Goal: Information Seeking & Learning: Learn about a topic

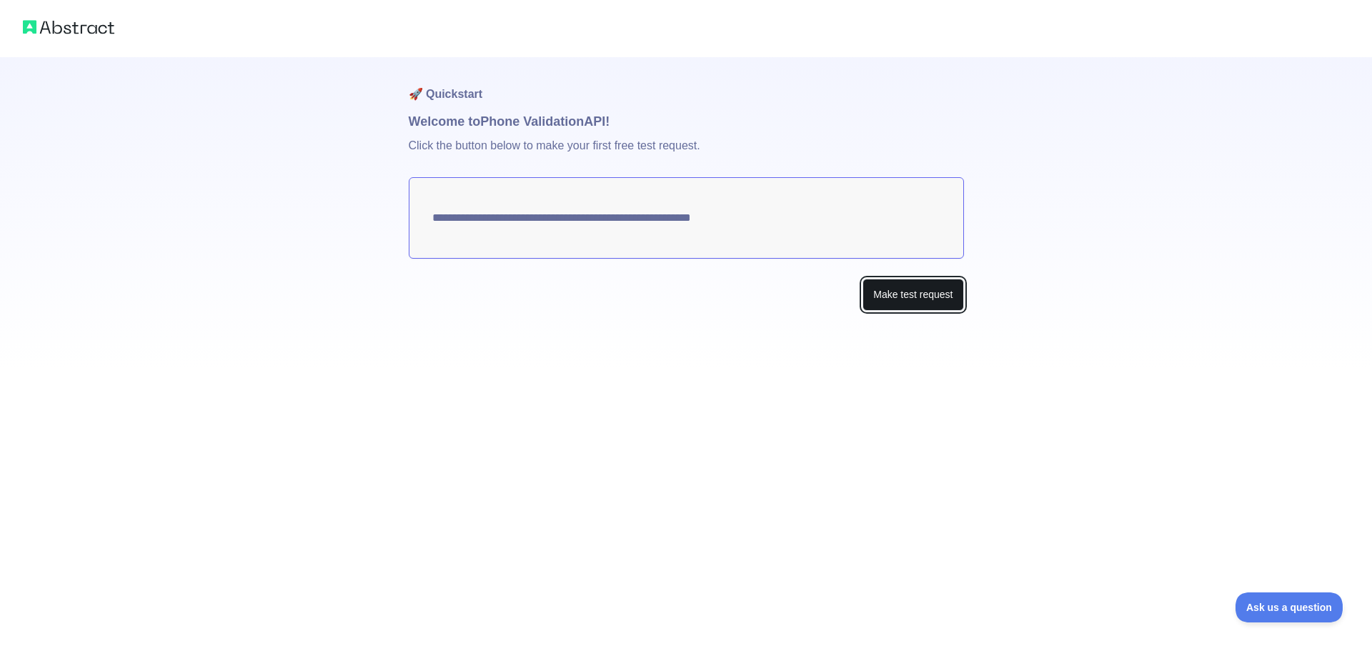
click at [903, 291] on button "Make test request" at bounding box center [912, 295] width 101 height 32
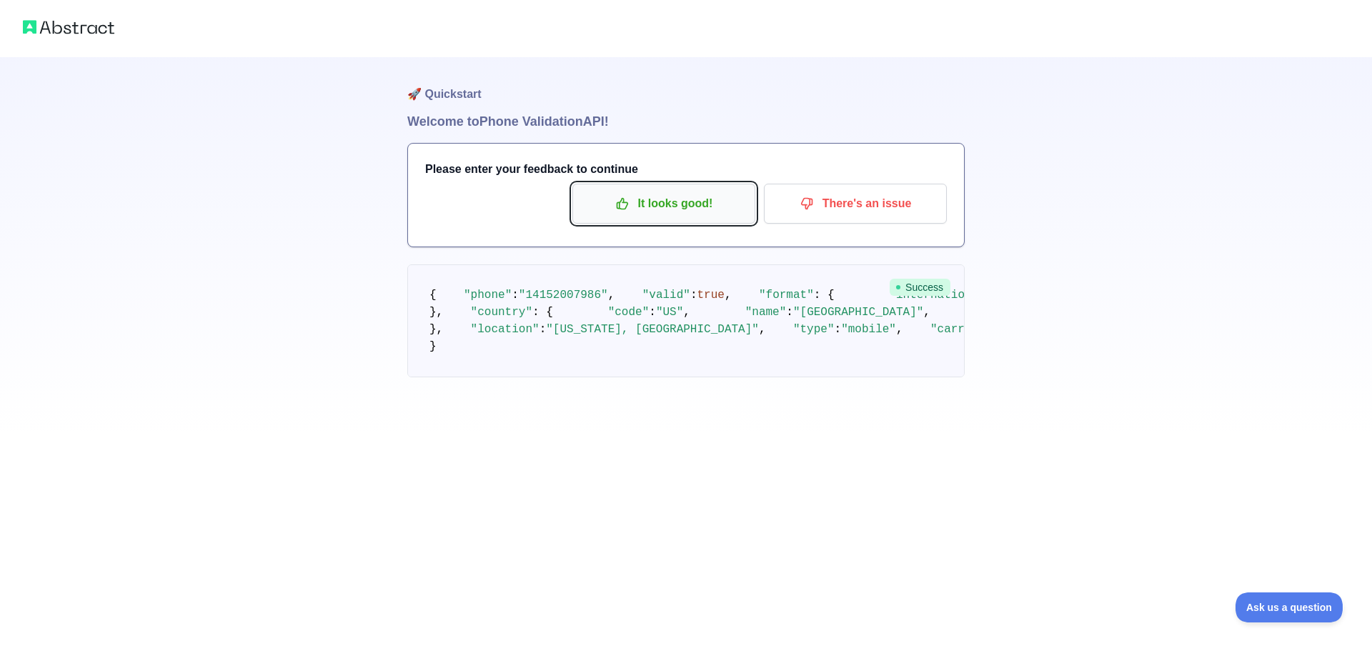
click at [669, 209] on p "It looks good!" at bounding box center [663, 203] width 161 height 24
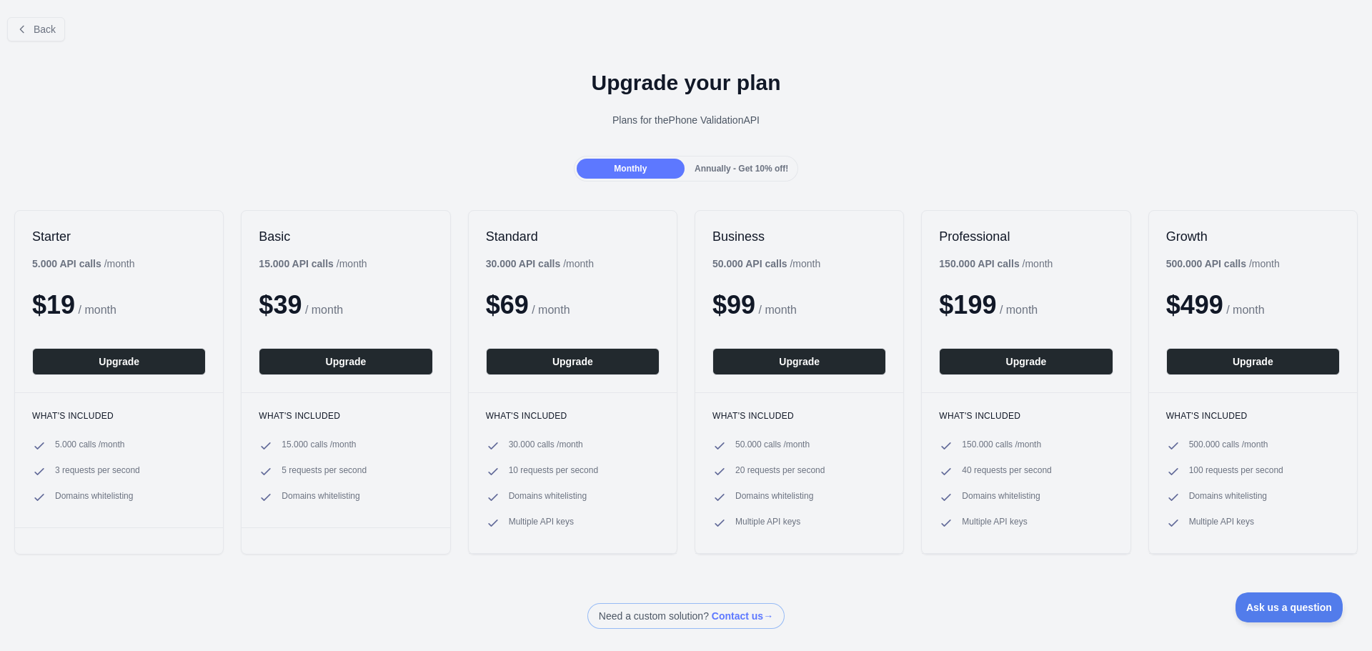
click at [487, 139] on div "Upgrade your plan Plans for the Phone Validation API" at bounding box center [686, 104] width 1372 height 103
click at [54, 36] on button "Back" at bounding box center [36, 29] width 58 height 24
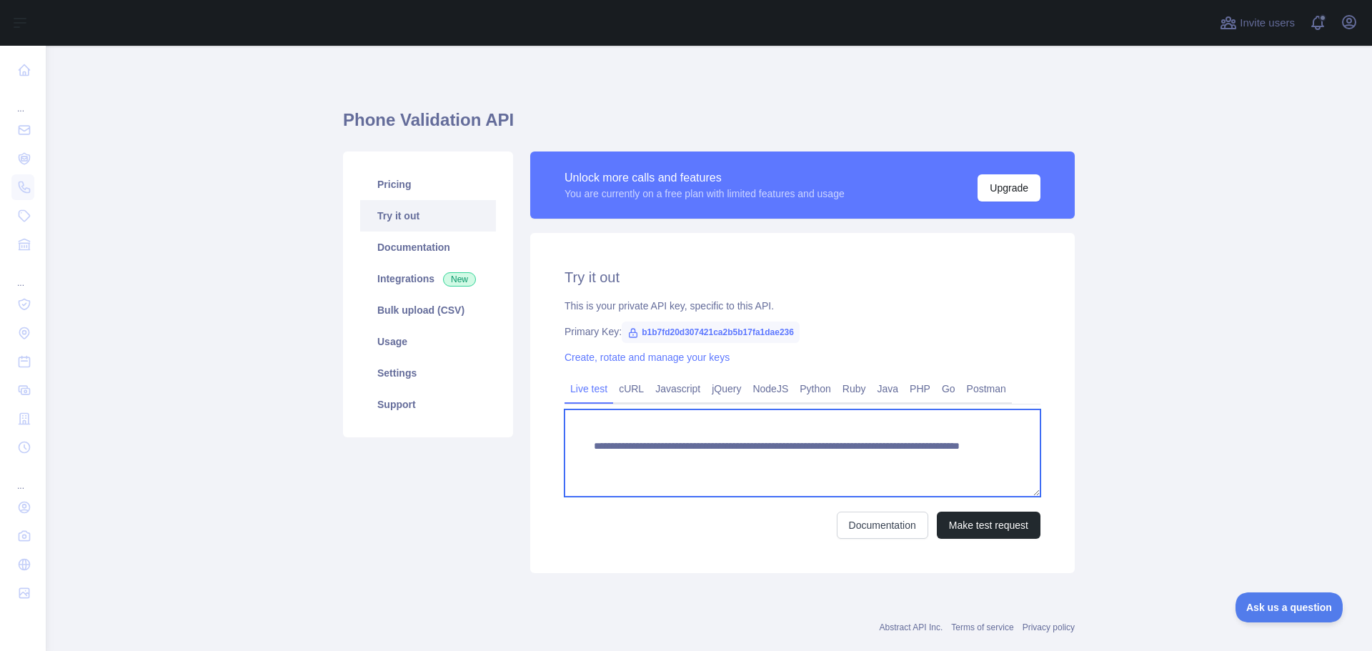
click at [719, 455] on textarea "**********" at bounding box center [802, 452] width 476 height 87
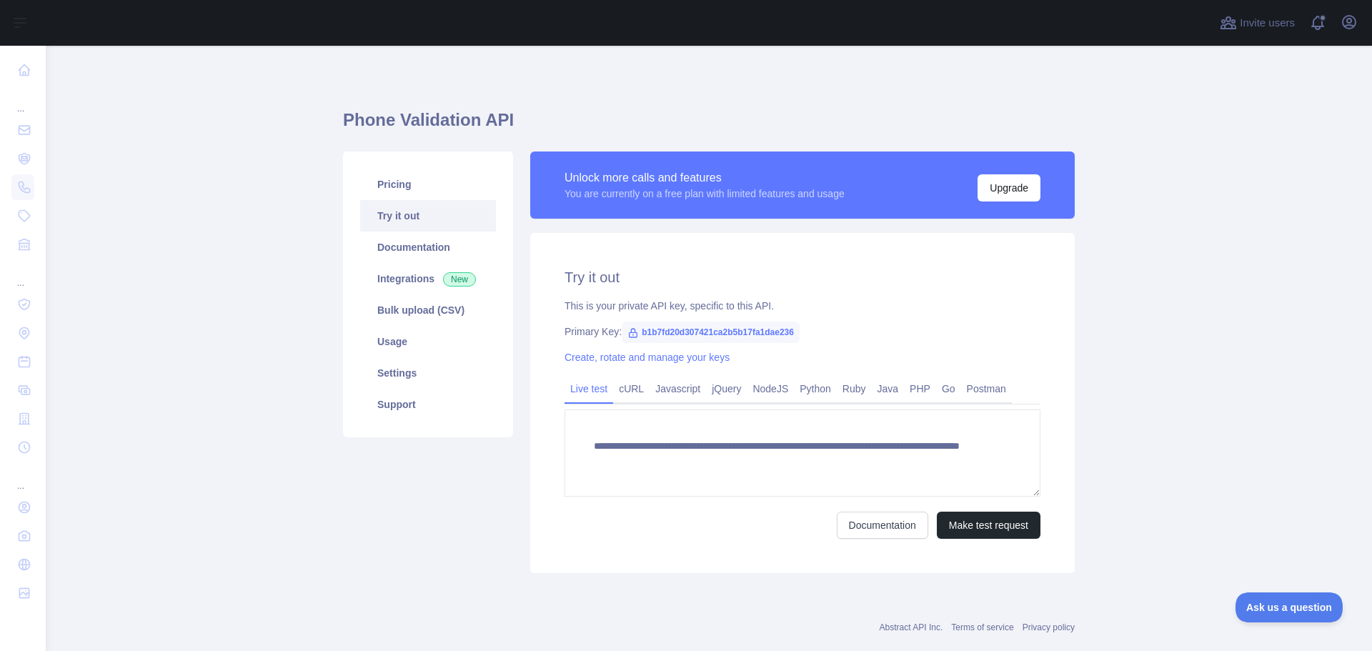
click at [879, 287] on div "**********" at bounding box center [802, 403] width 544 height 340
click at [416, 254] on link "Documentation" at bounding box center [428, 246] width 136 height 31
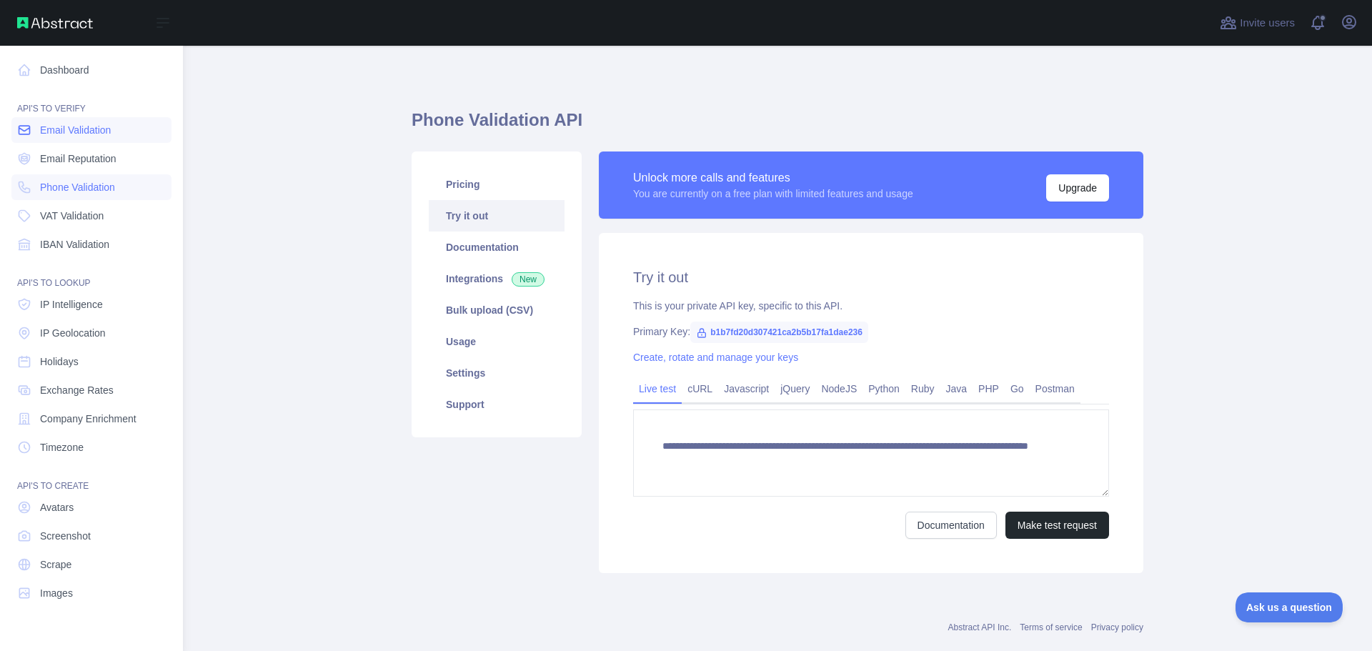
click at [79, 129] on span "Email Validation" at bounding box center [75, 130] width 71 height 14
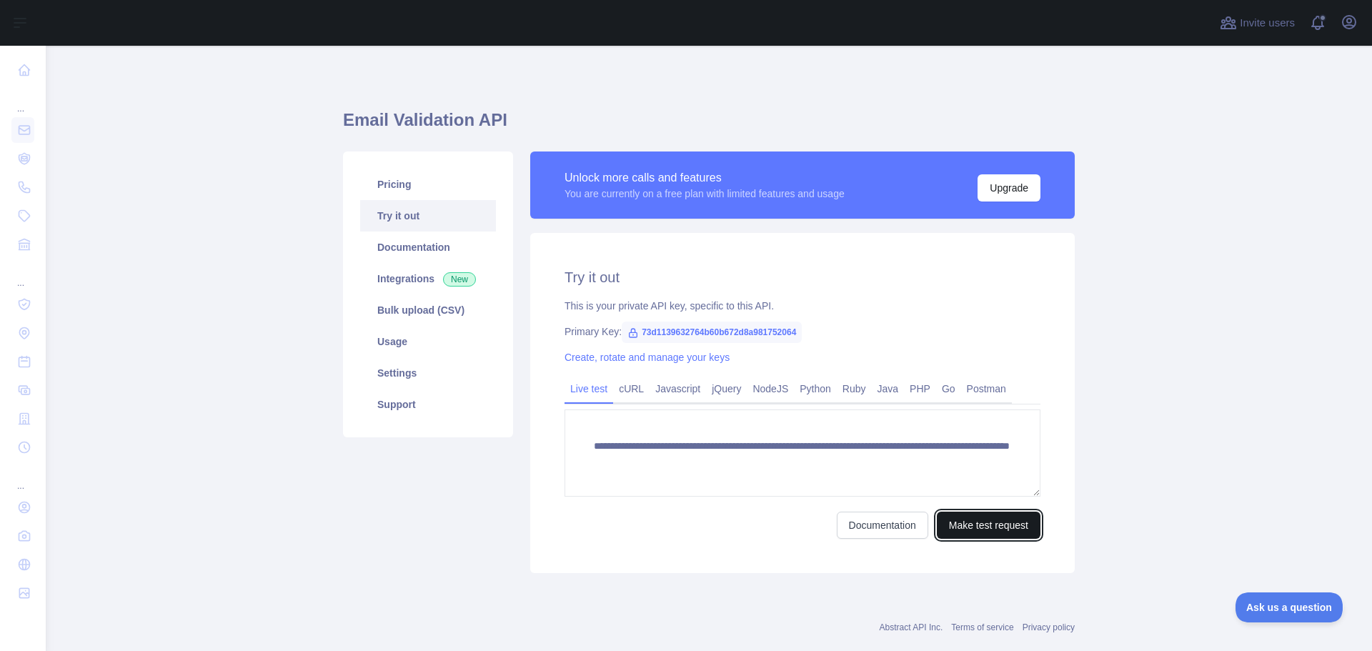
click at [986, 514] on button "Make test request" at bounding box center [988, 524] width 104 height 27
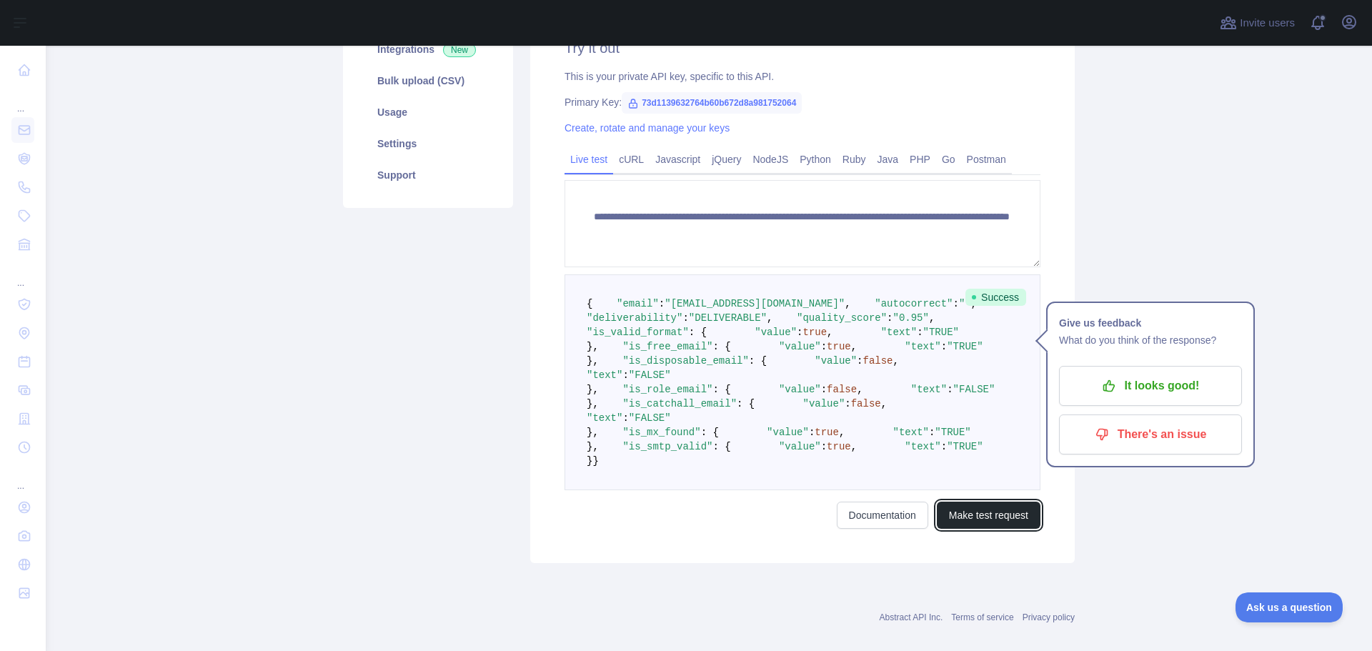
scroll to position [286, 0]
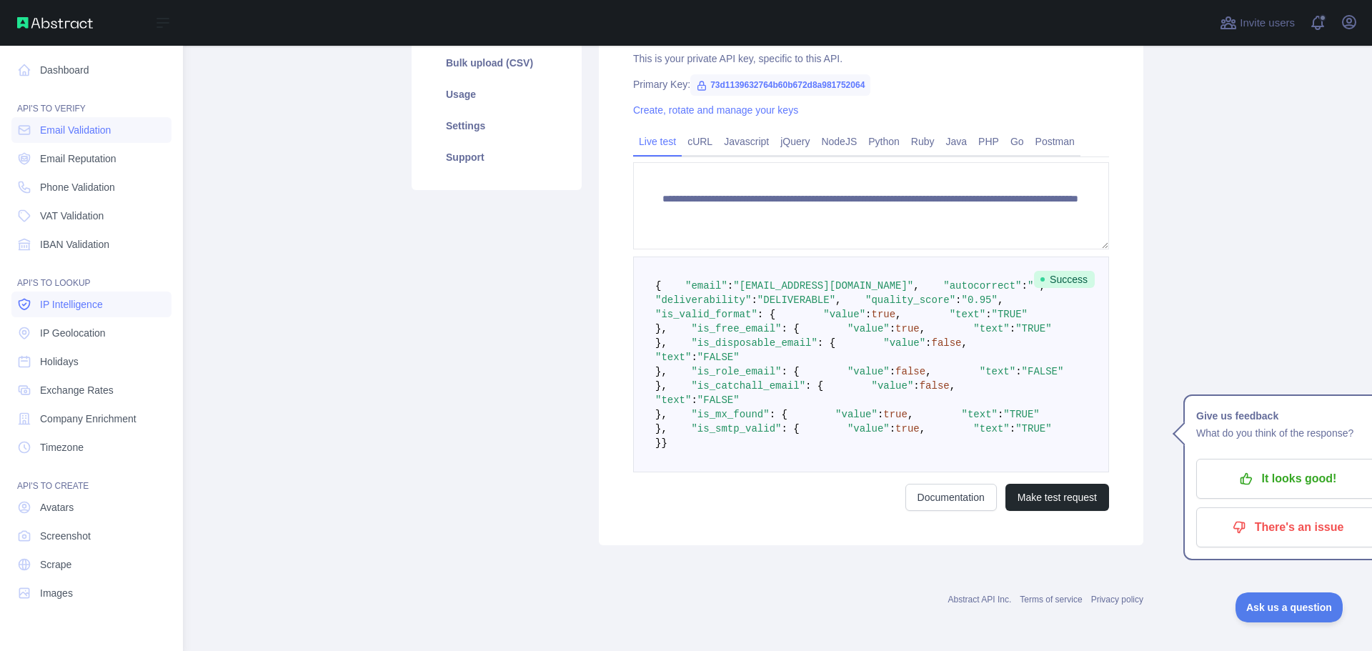
click at [90, 301] on span "IP Intelligence" at bounding box center [71, 304] width 63 height 14
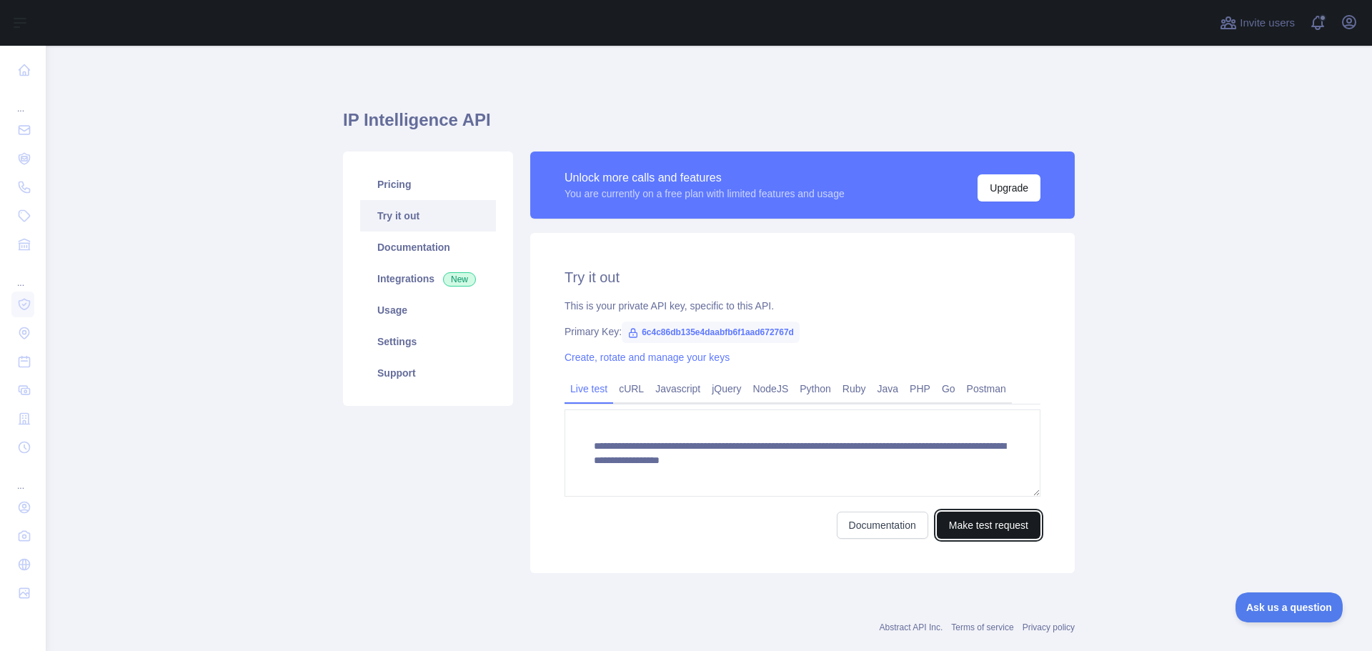
click at [965, 529] on button "Make test request" at bounding box center [988, 524] width 104 height 27
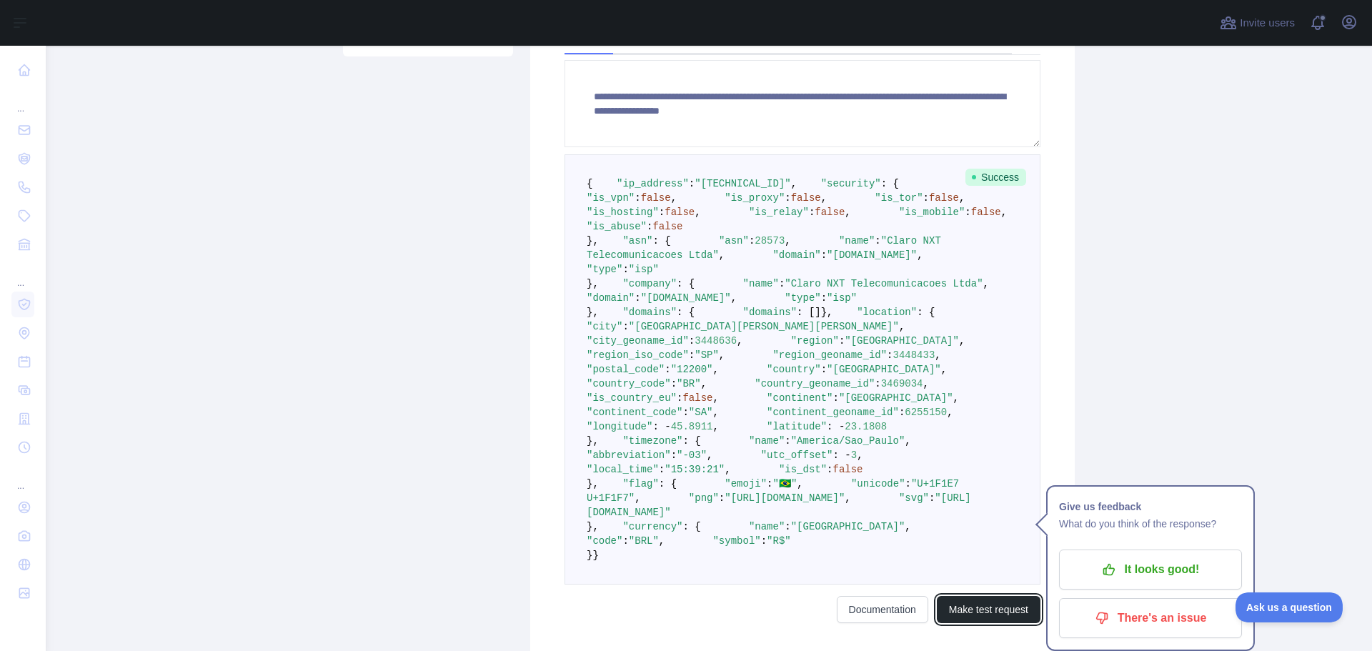
scroll to position [286, 0]
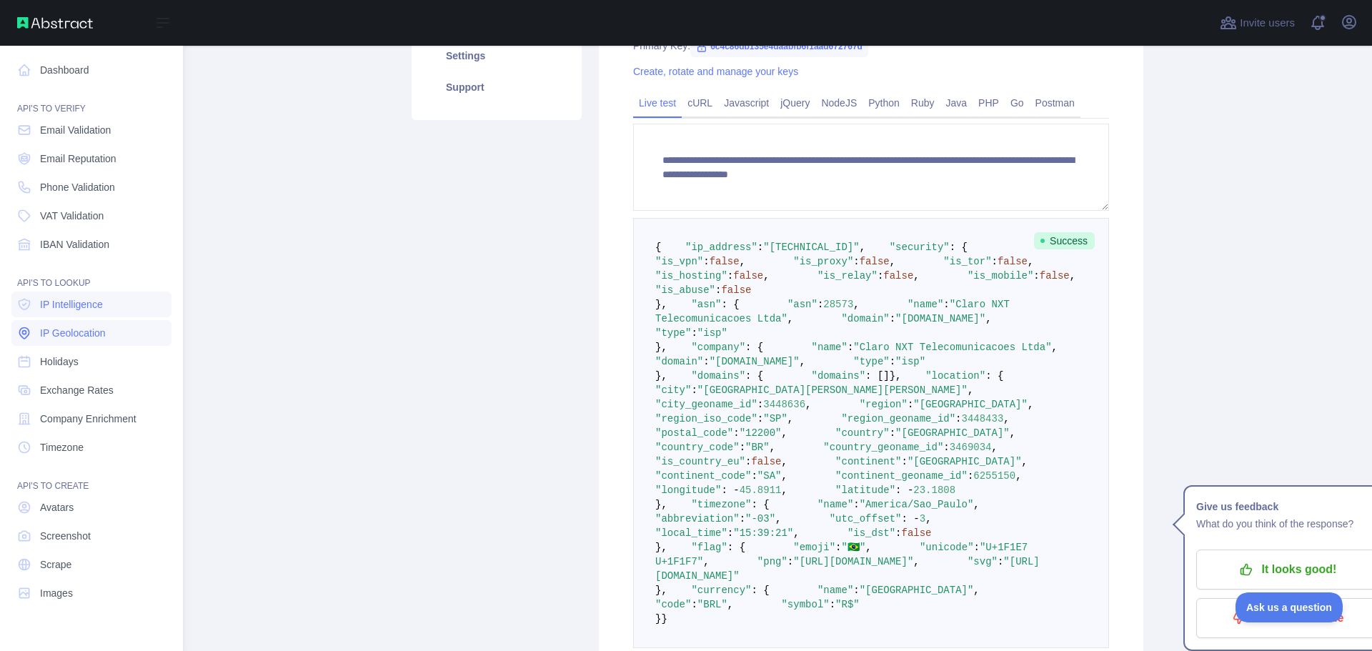
click at [48, 337] on span "IP Geolocation" at bounding box center [73, 333] width 66 height 14
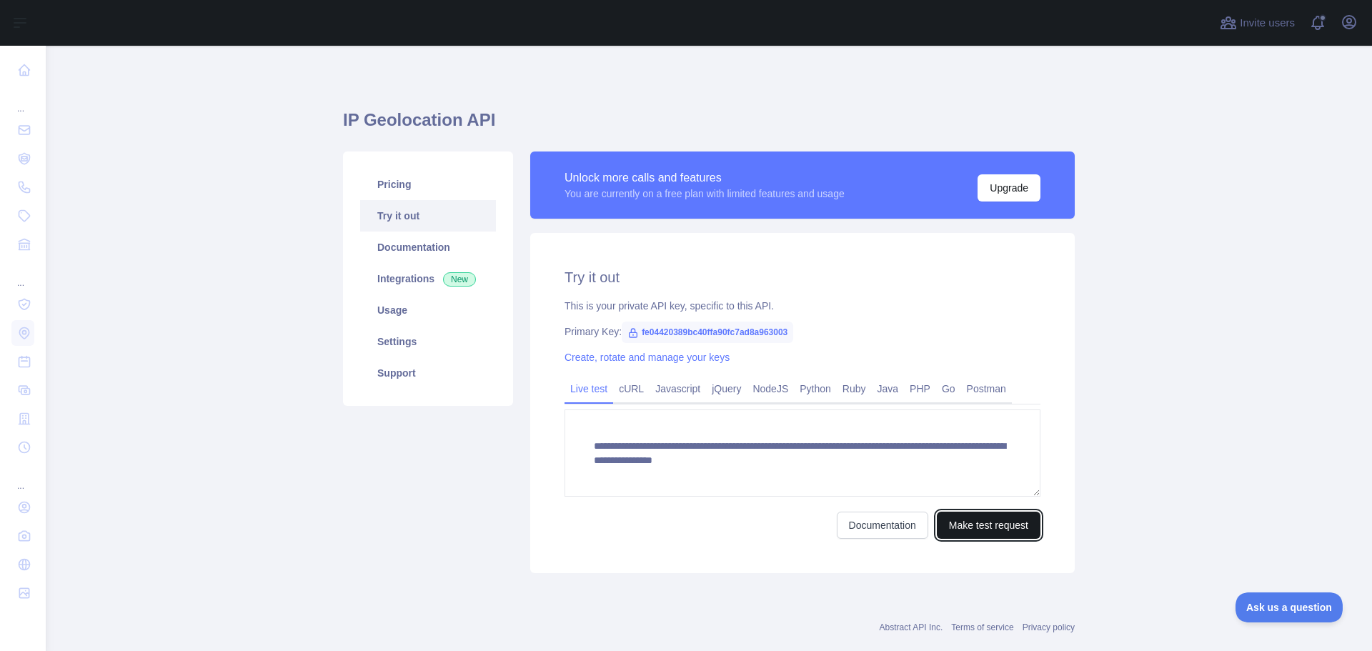
click at [971, 524] on button "Make test request" at bounding box center [988, 524] width 104 height 27
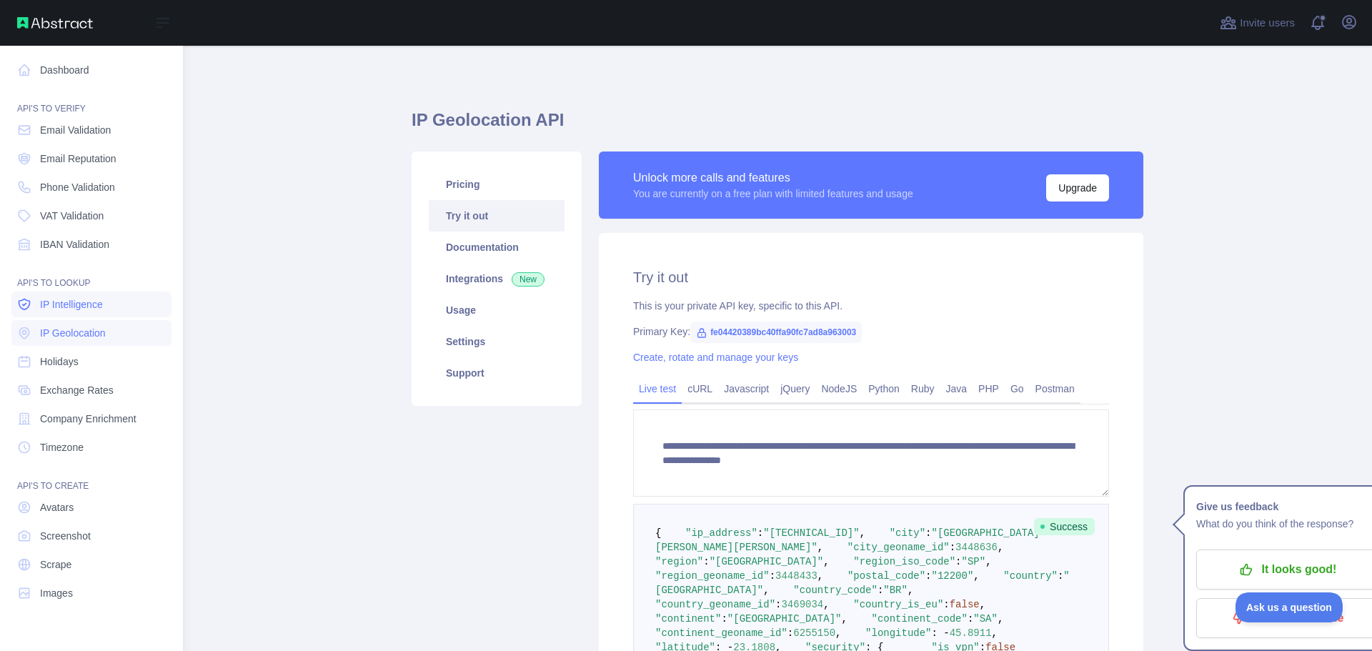
click at [73, 314] on link "IP Intelligence" at bounding box center [91, 304] width 160 height 26
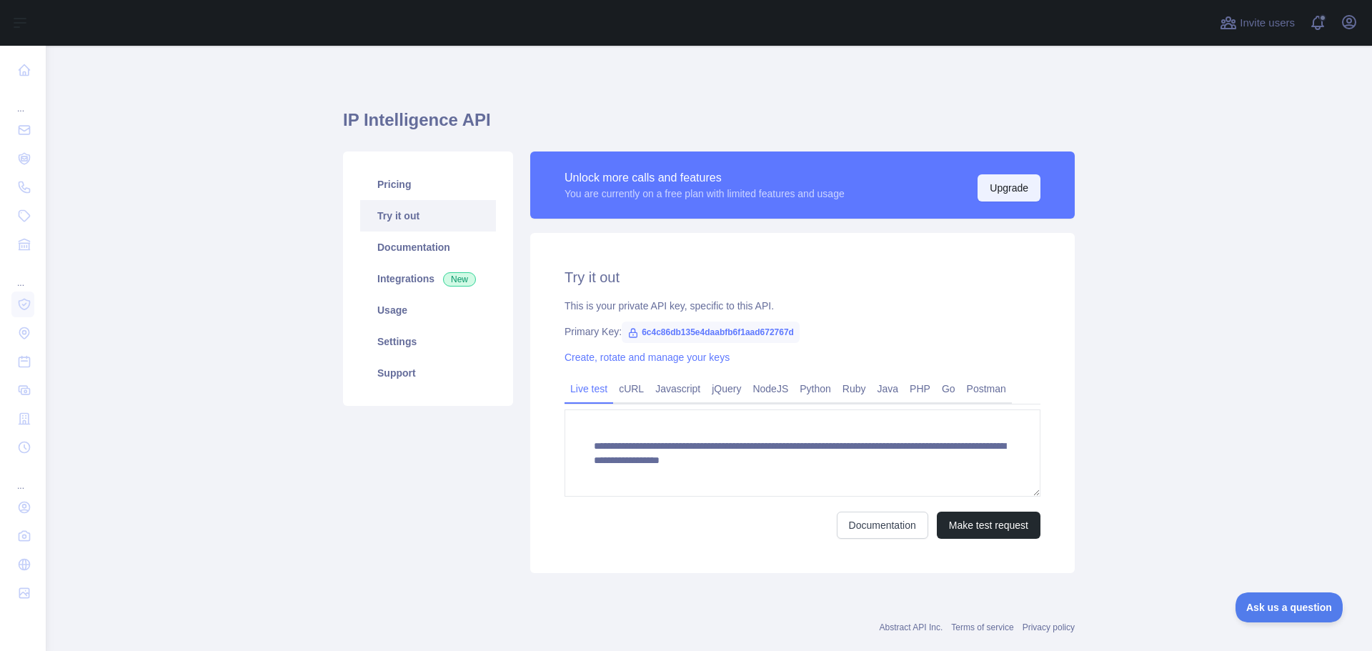
click at [1013, 195] on button "Upgrade" at bounding box center [1008, 187] width 63 height 27
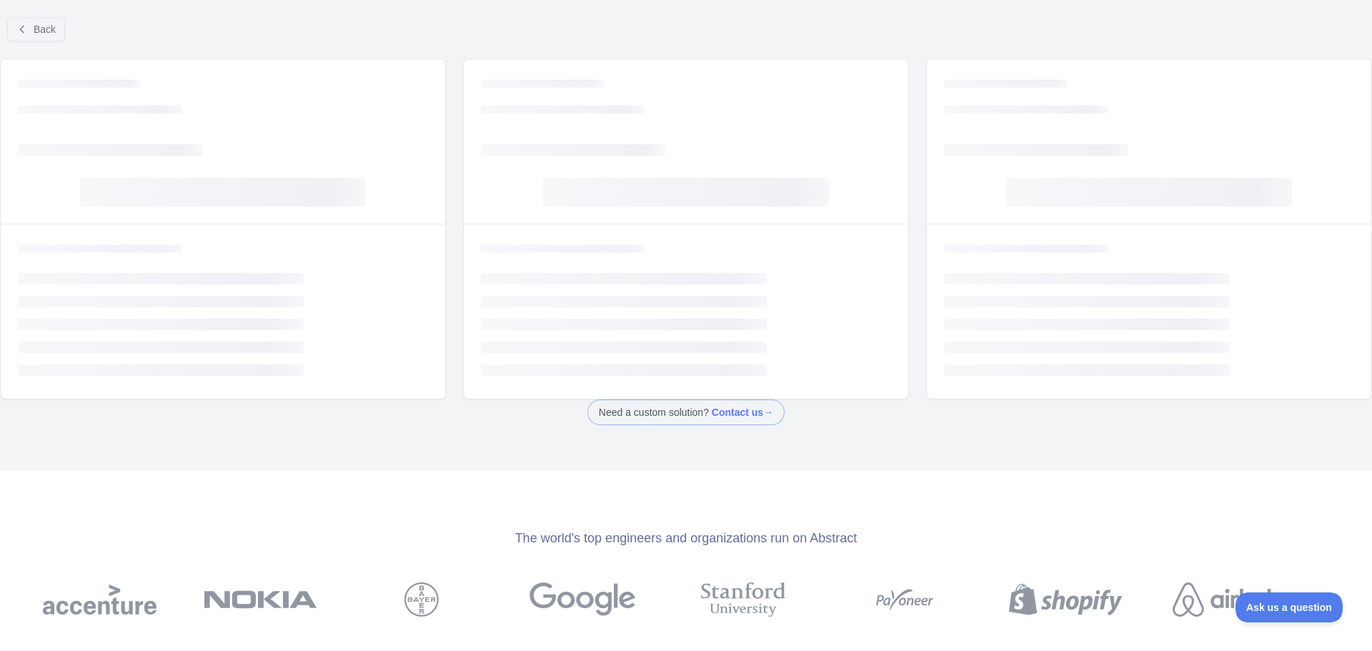
click at [1013, 195] on rect at bounding box center [1149, 192] width 286 height 29
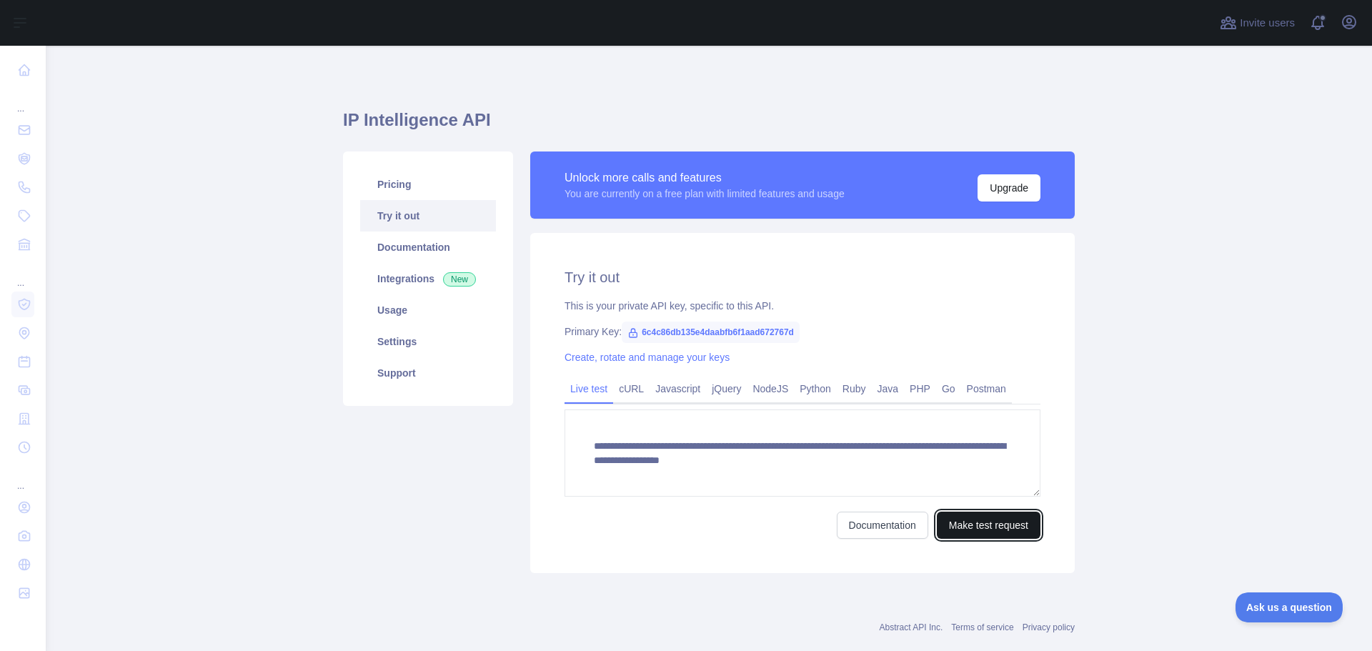
click at [953, 536] on button "Make test request" at bounding box center [988, 524] width 104 height 27
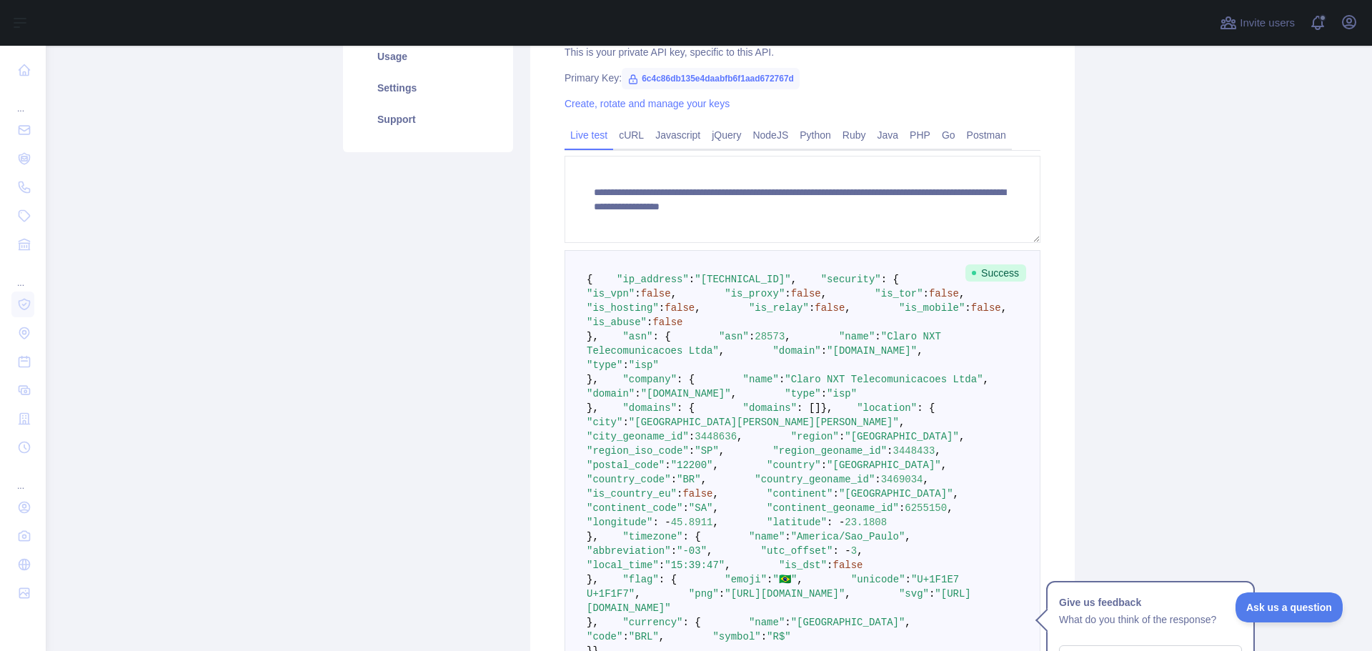
scroll to position [214, 0]
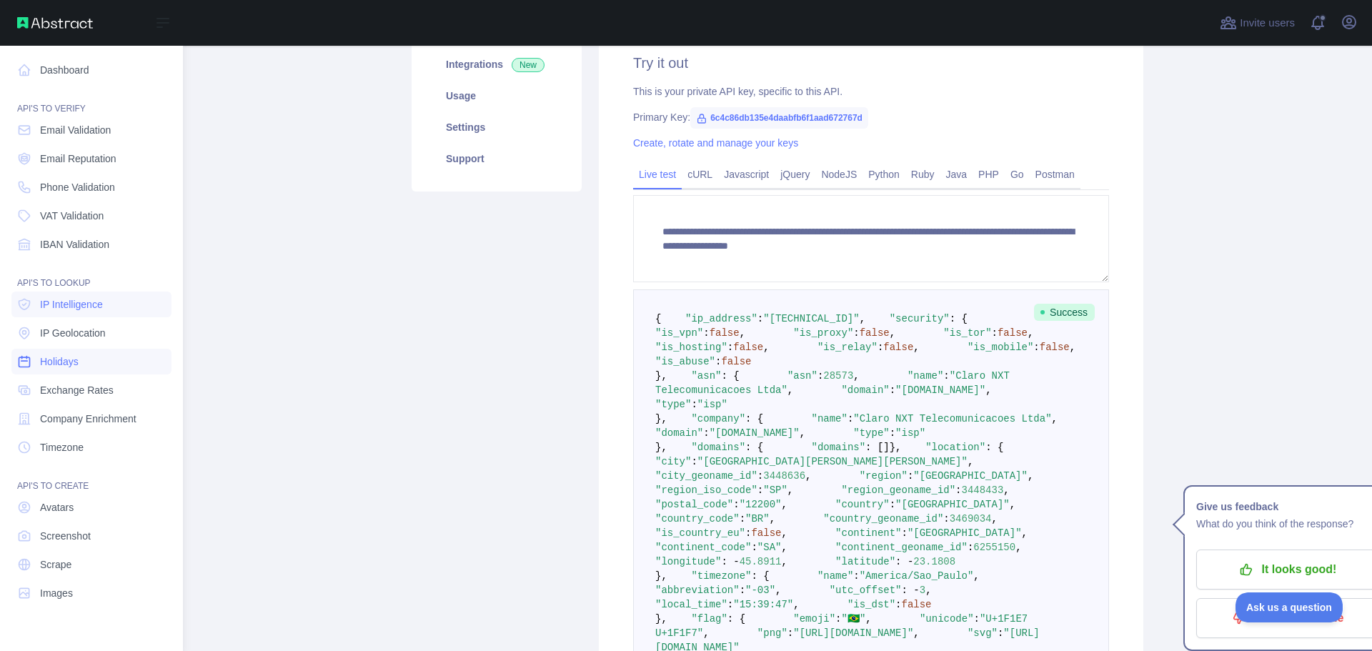
click at [96, 359] on link "Holidays" at bounding box center [91, 362] width 160 height 26
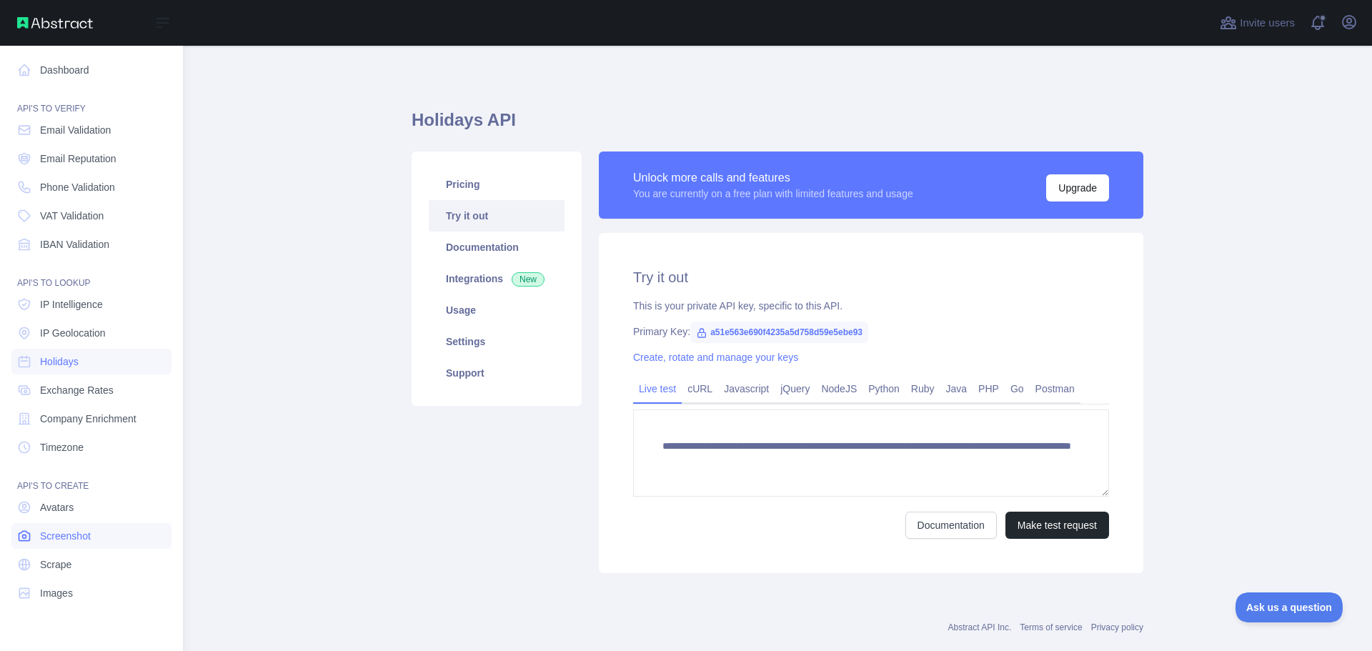
click at [79, 532] on span "Screenshot" at bounding box center [65, 536] width 51 height 14
click at [38, 61] on link "Dashboard" at bounding box center [91, 70] width 160 height 26
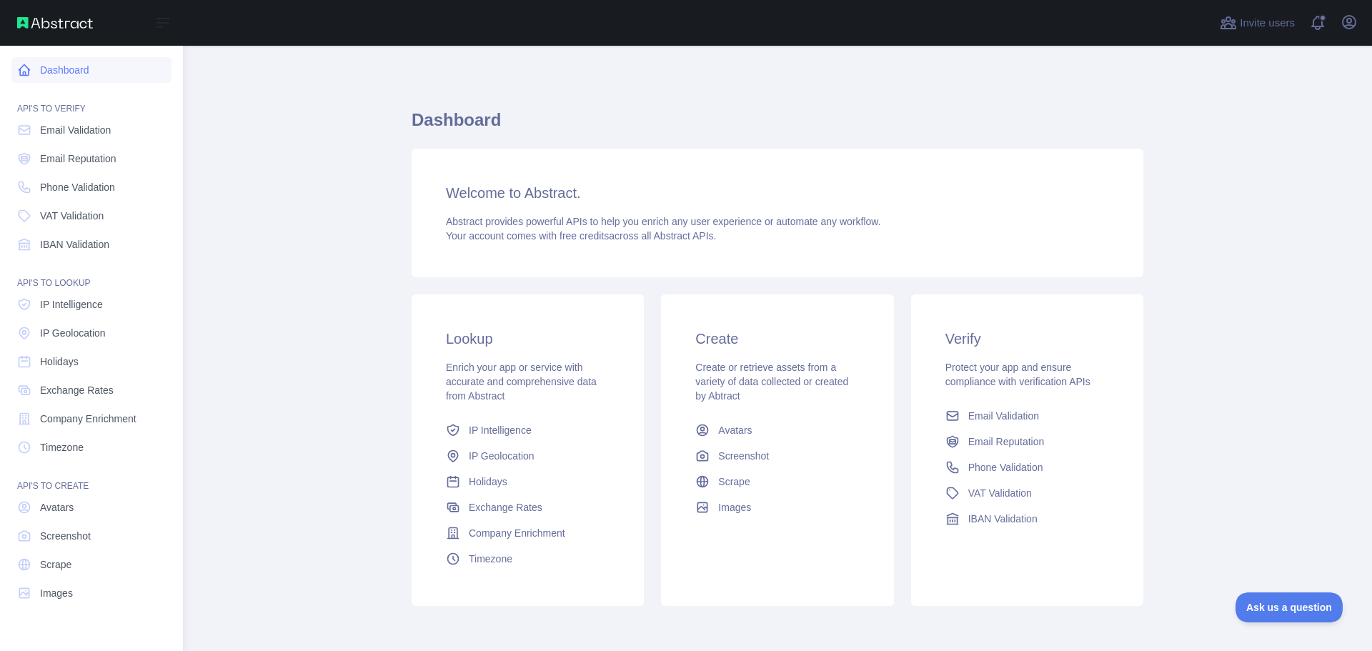
click at [61, 77] on link "Dashboard" at bounding box center [91, 70] width 160 height 26
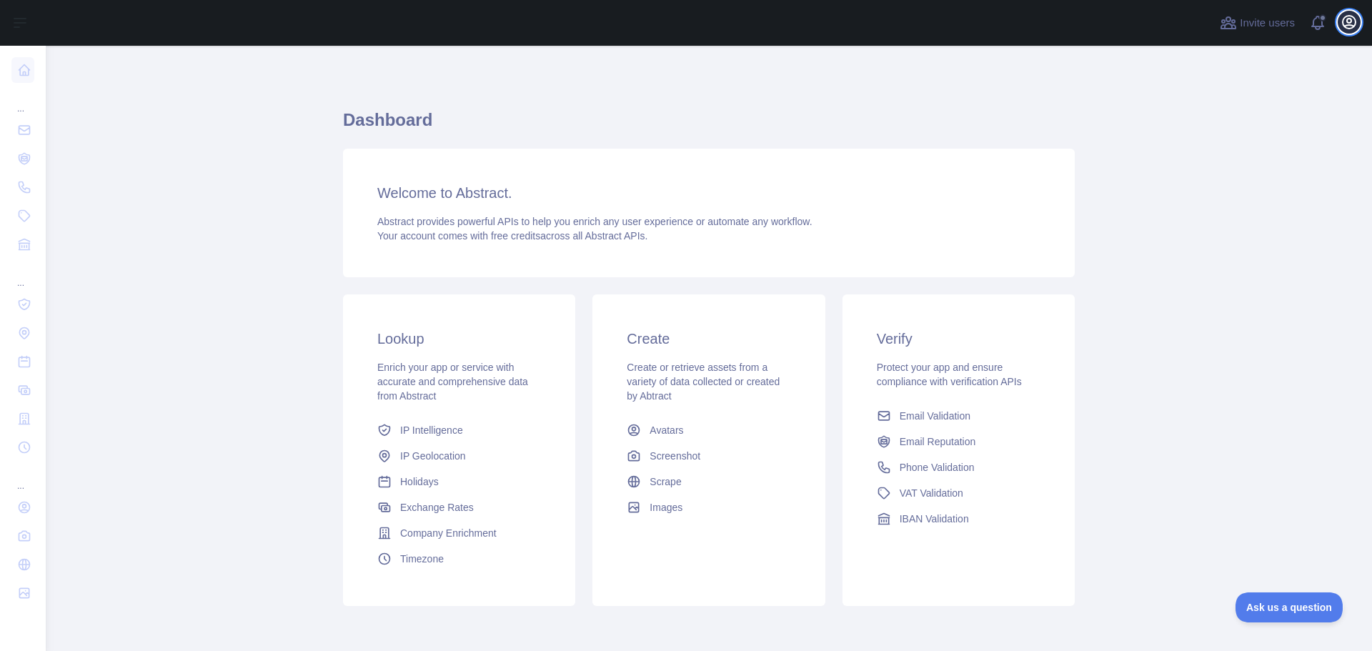
click at [1354, 19] on icon "button" at bounding box center [1348, 22] width 13 height 13
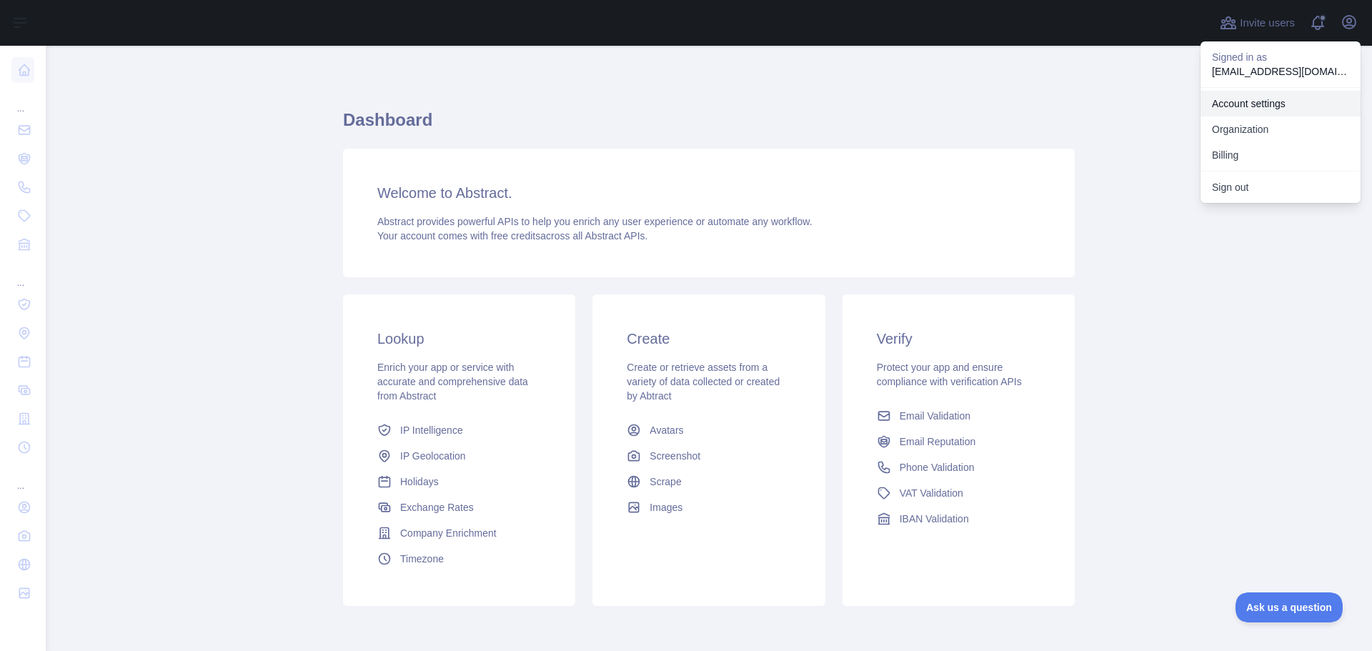
click at [1271, 97] on link "Account settings" at bounding box center [1280, 104] width 160 height 26
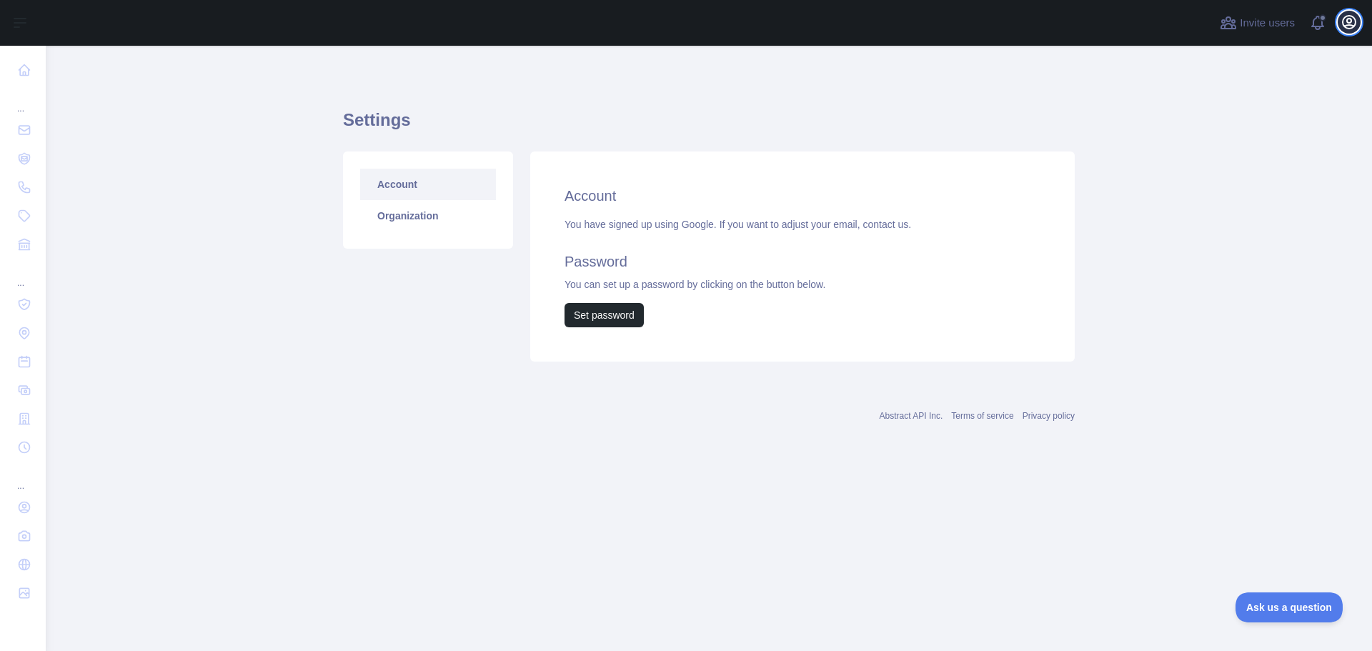
click at [1352, 33] on button "Open user menu" at bounding box center [1348, 22] width 23 height 23
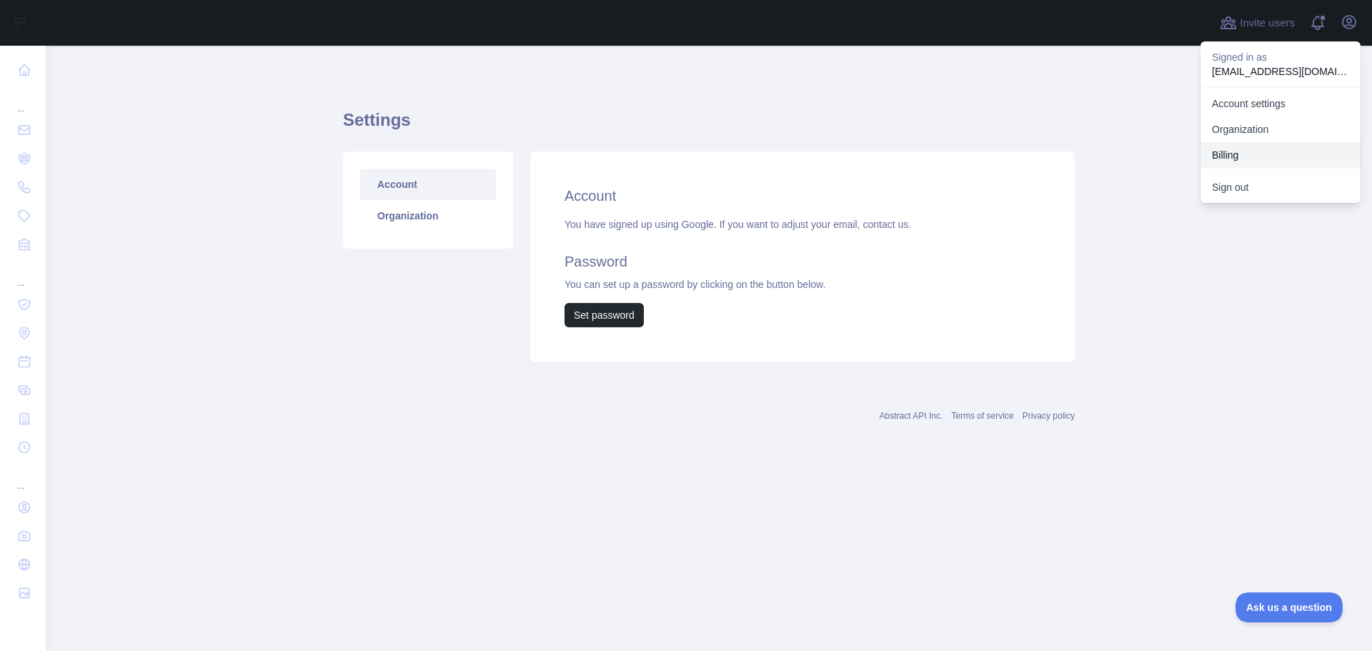
click at [1236, 159] on button "Billing" at bounding box center [1280, 155] width 160 height 26
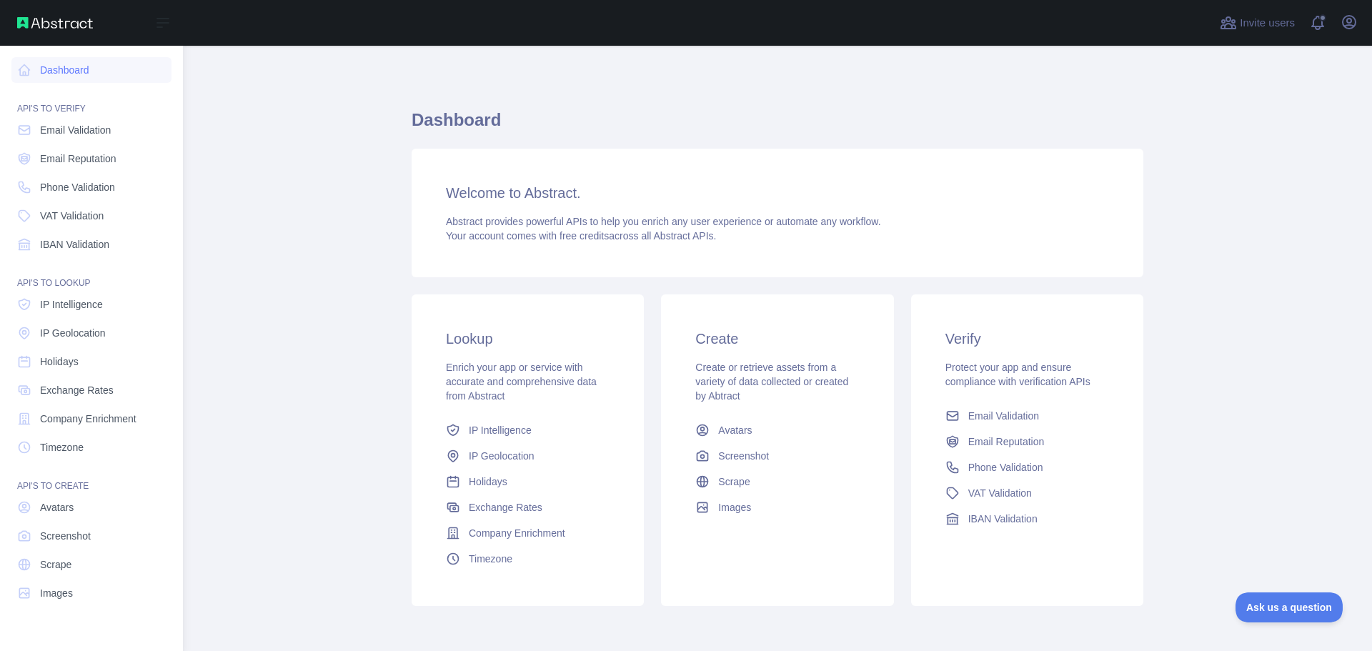
click at [34, 19] on img at bounding box center [55, 22] width 76 height 11
click at [85, 416] on span "Company Enrichment" at bounding box center [88, 418] width 96 height 14
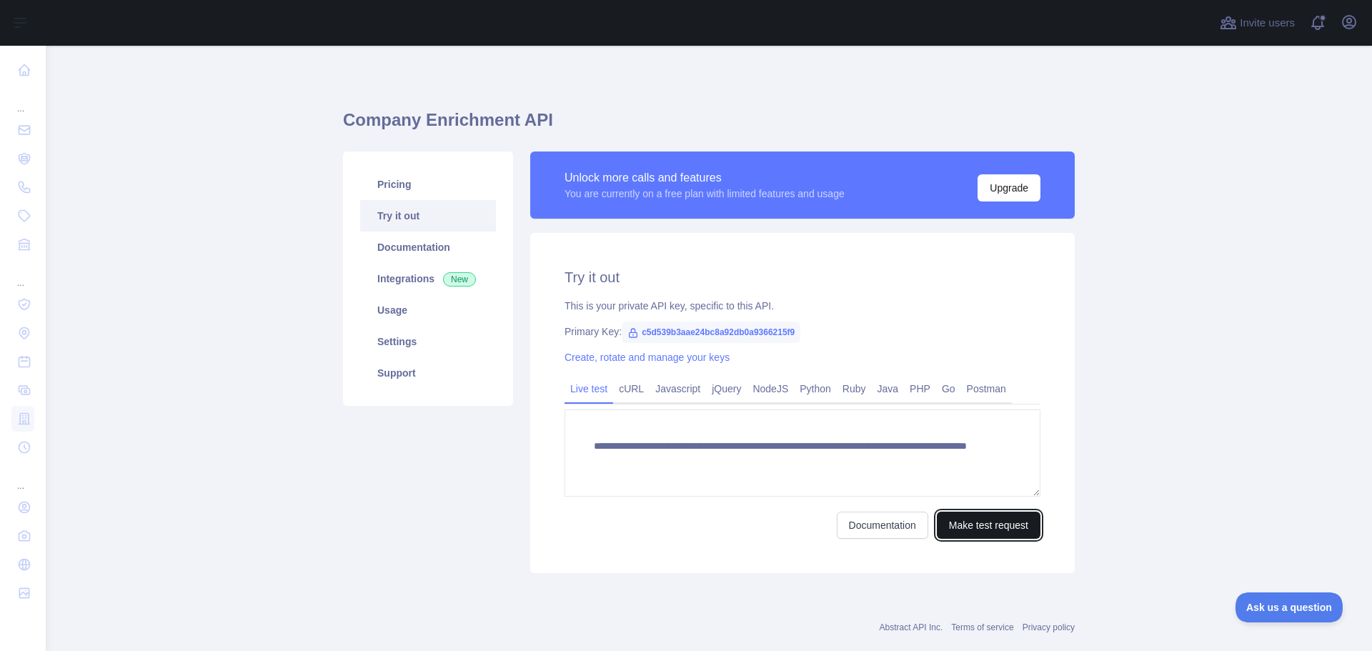
click at [979, 521] on button "Make test request" at bounding box center [988, 524] width 104 height 27
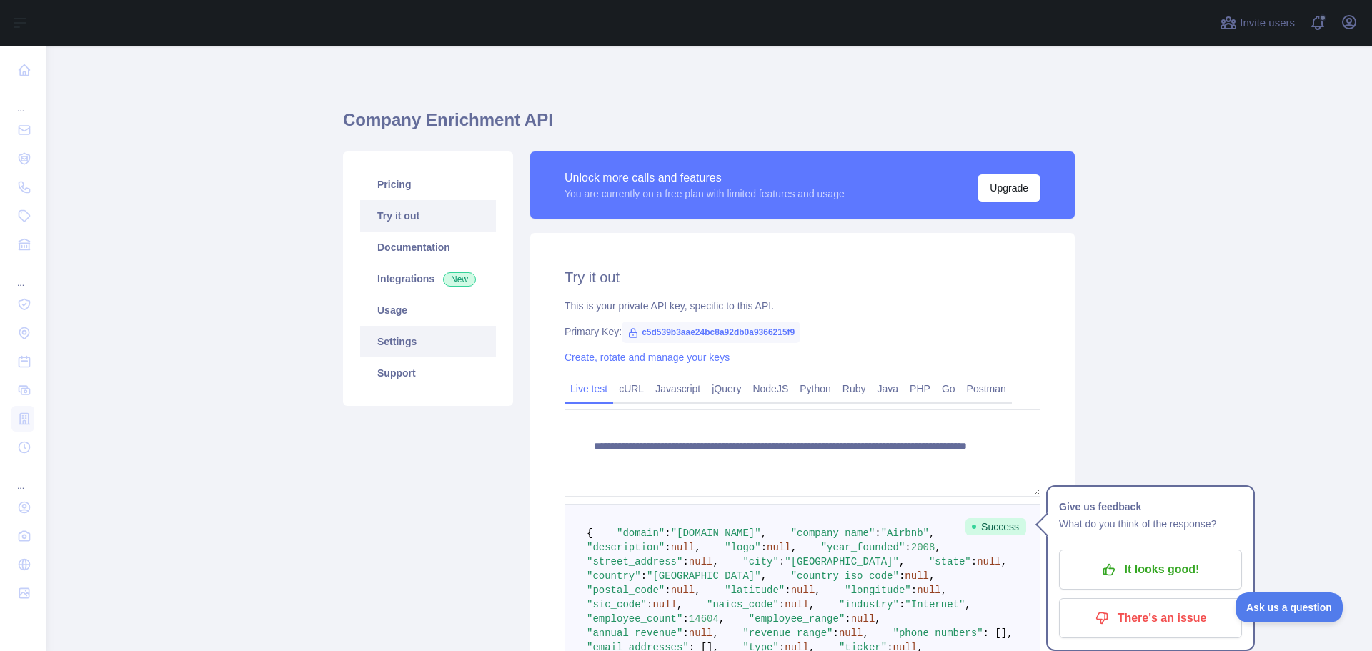
click at [394, 331] on link "Settings" at bounding box center [428, 341] width 136 height 31
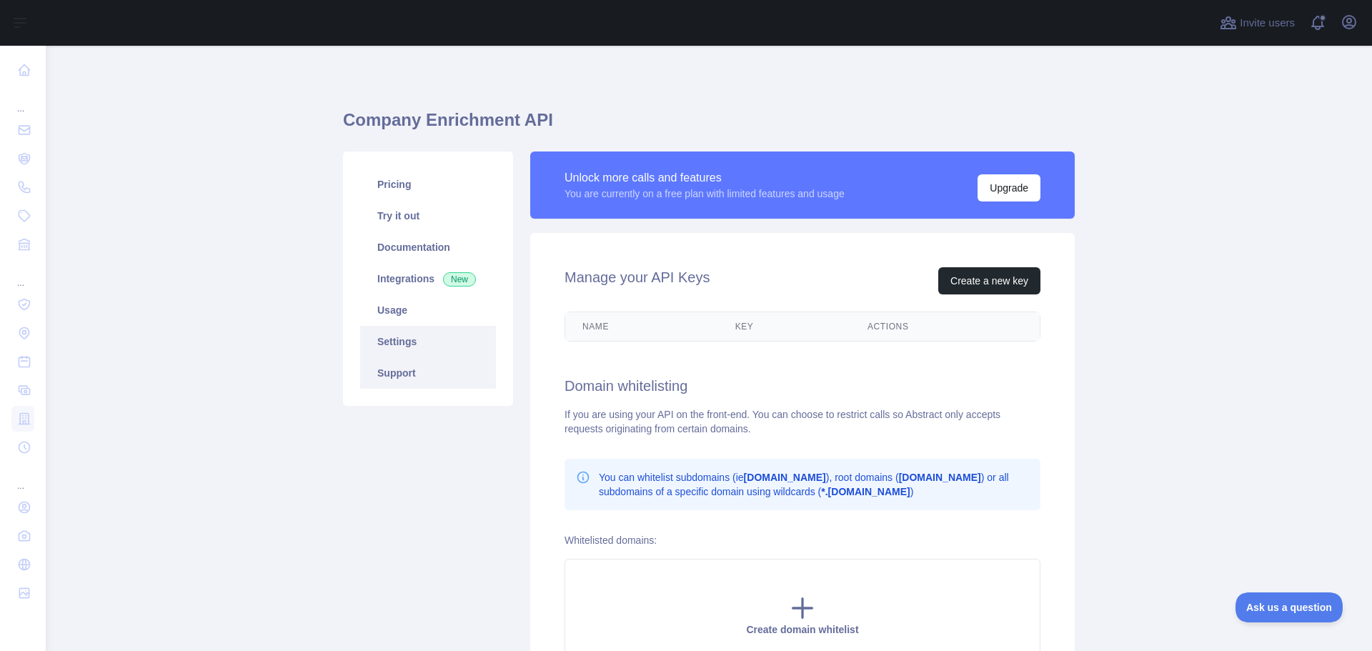
click at [402, 370] on link "Support" at bounding box center [428, 372] width 136 height 31
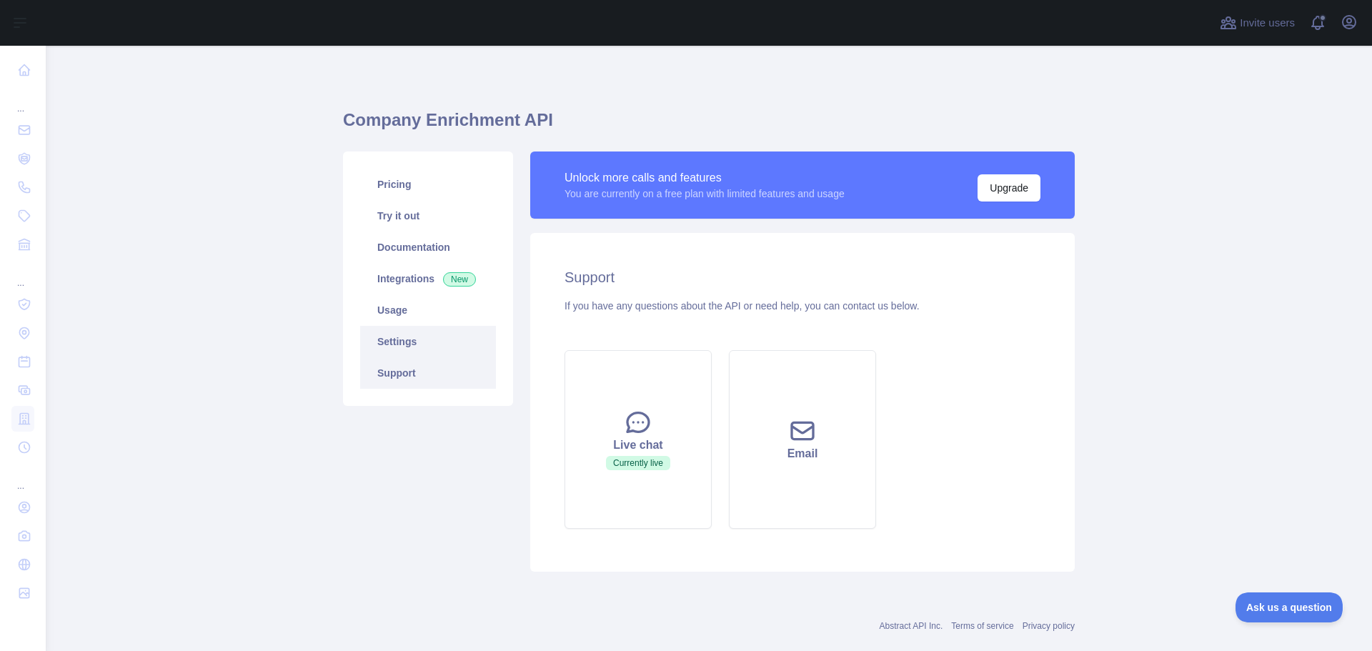
click at [437, 345] on link "Settings" at bounding box center [428, 341] width 136 height 31
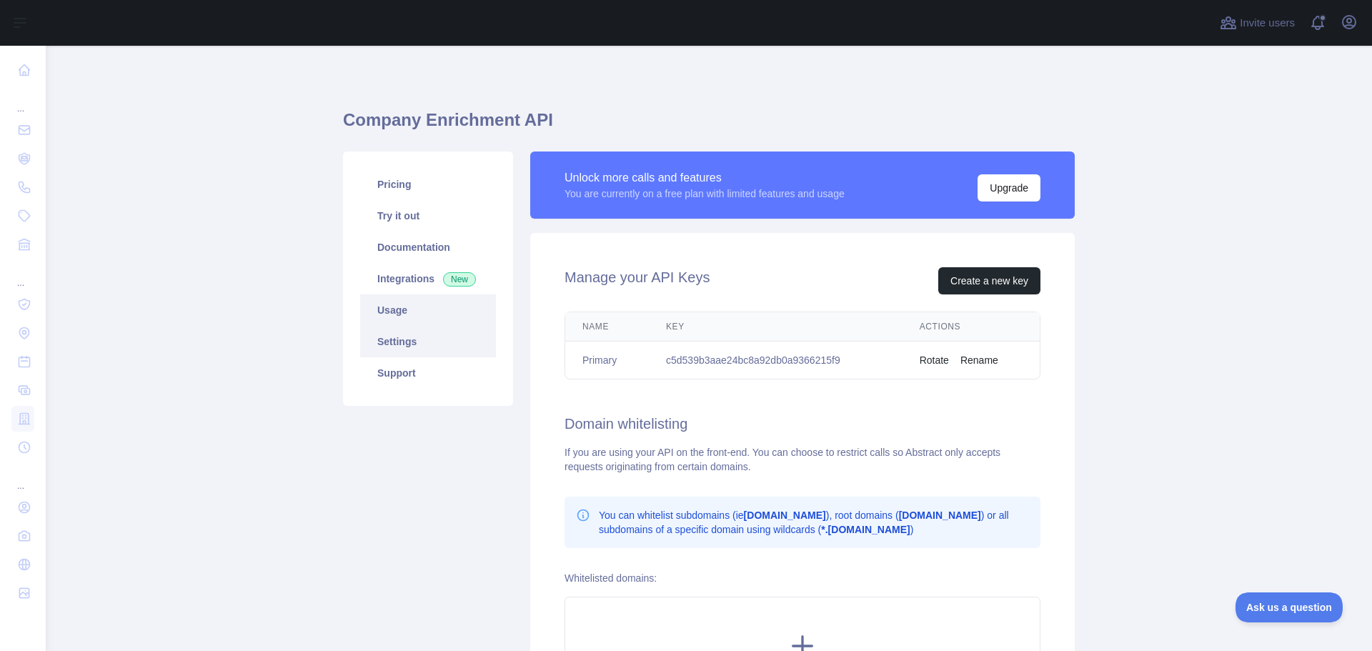
click at [414, 316] on link "Usage" at bounding box center [428, 309] width 136 height 31
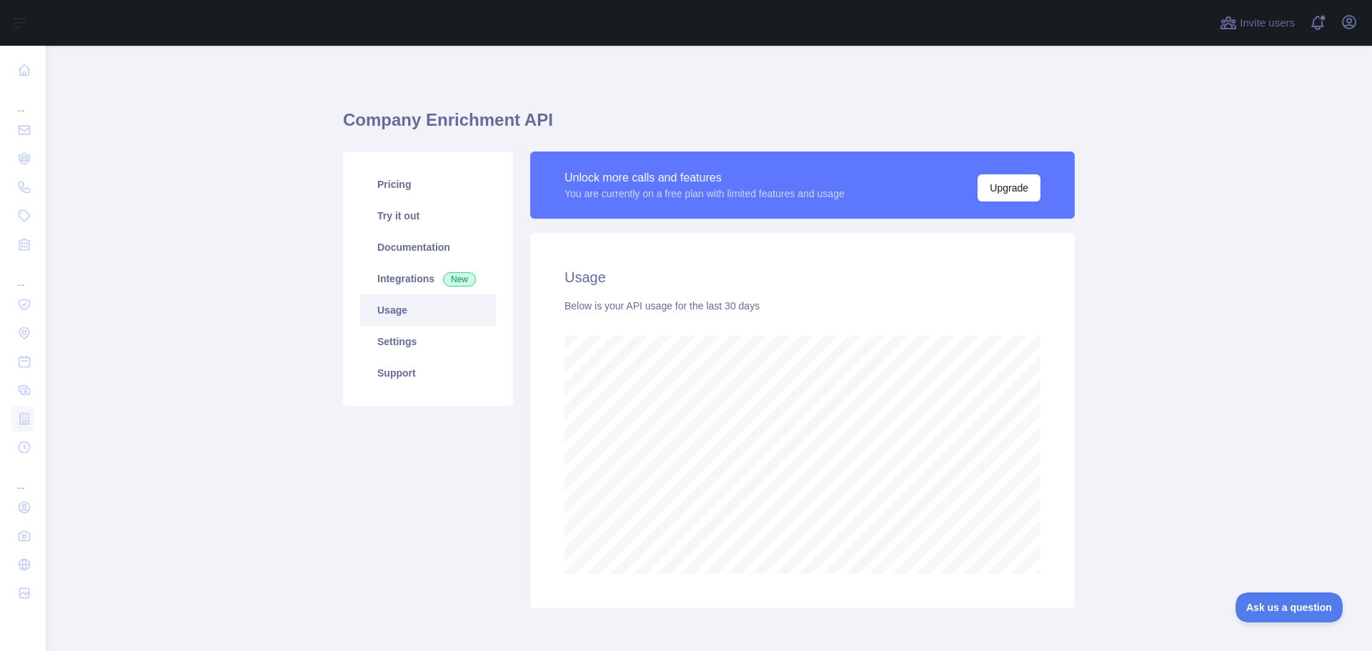
scroll to position [605, 1315]
click at [401, 279] on link "Integrations New" at bounding box center [428, 278] width 136 height 31
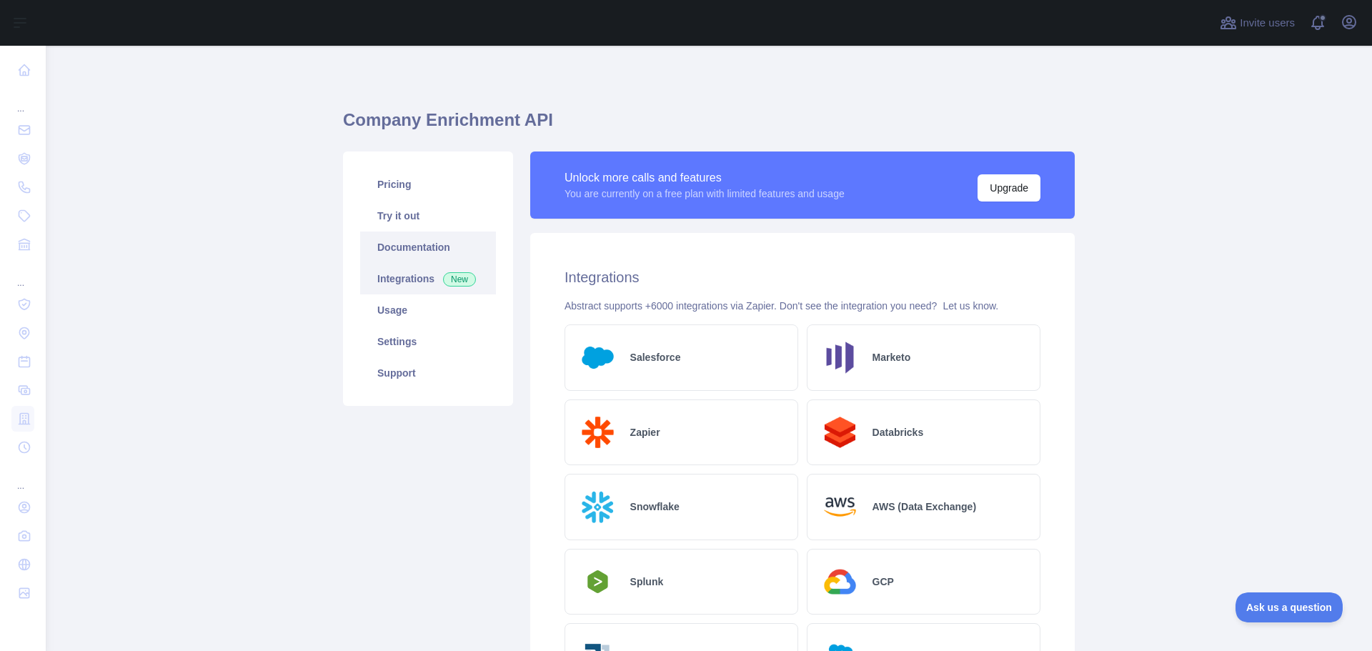
click at [402, 247] on link "Documentation" at bounding box center [428, 246] width 136 height 31
click at [403, 211] on link "Try it out" at bounding box center [428, 215] width 136 height 31
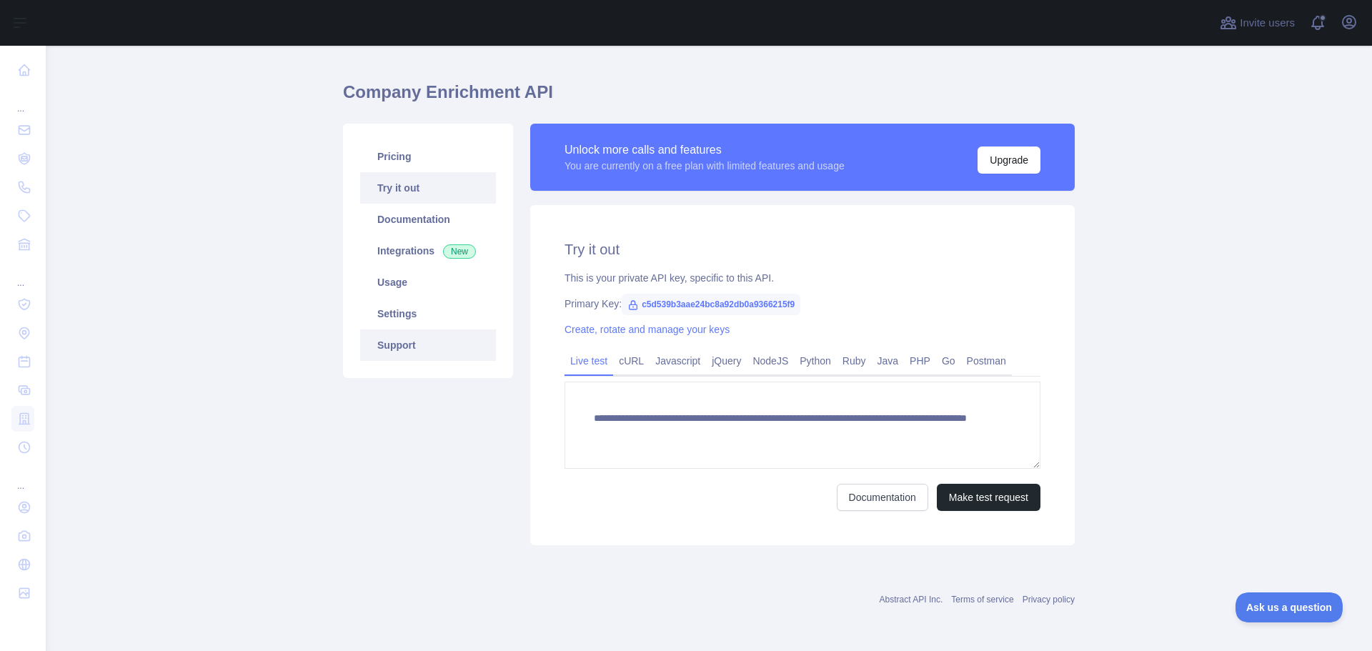
click at [360, 336] on link "Support" at bounding box center [428, 344] width 136 height 31
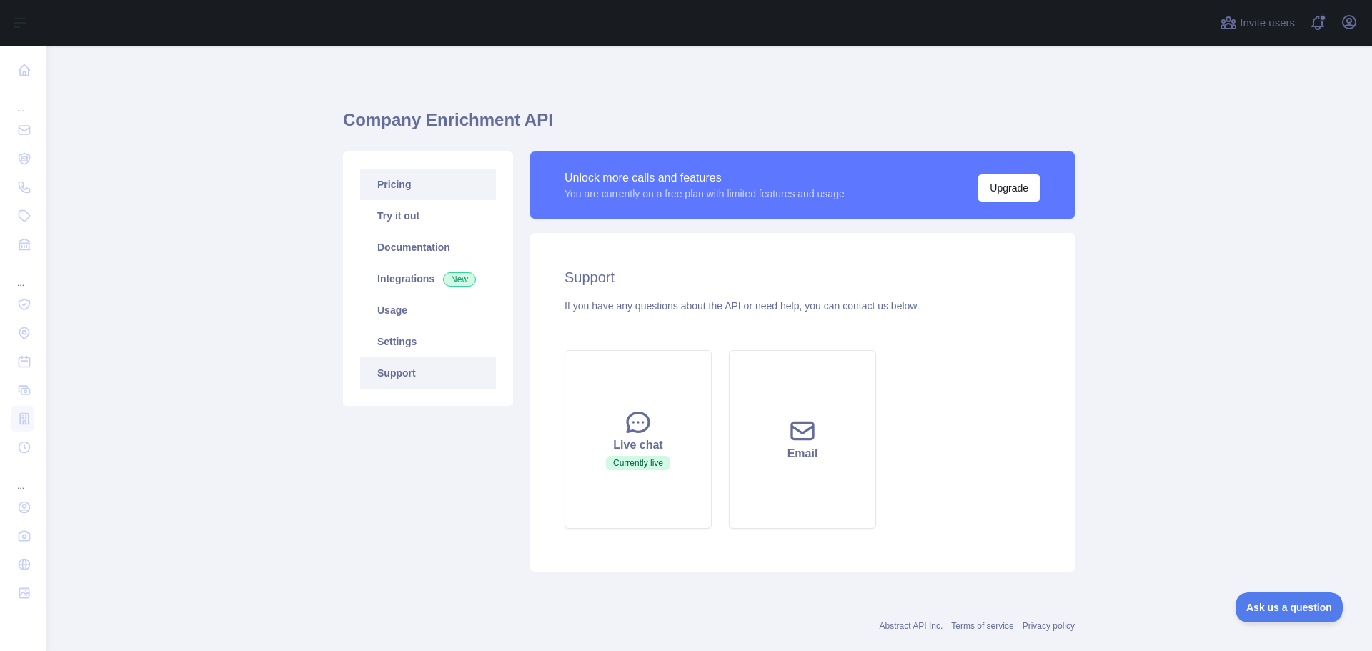
drag, startPoint x: 390, startPoint y: 187, endPoint x: 397, endPoint y: 181, distance: 9.1
click at [391, 186] on link "Pricing" at bounding box center [428, 184] width 136 height 31
